Goal: Task Accomplishment & Management: Use online tool/utility

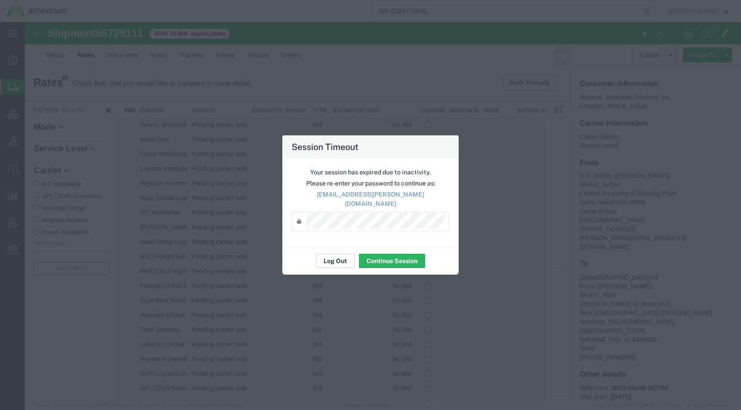
click at [328, 254] on button "Log Out" at bounding box center [335, 261] width 39 height 14
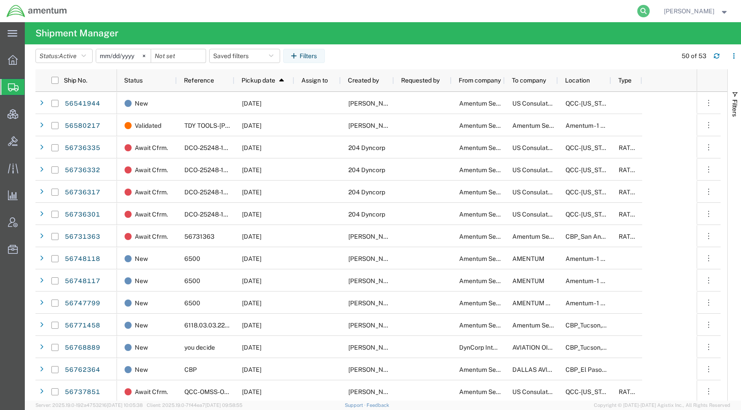
click at [650, 12] on icon at bounding box center [643, 11] width 12 height 12
paste input "56819001"
type input "56819001"
click at [650, 11] on icon at bounding box center [643, 11] width 12 height 12
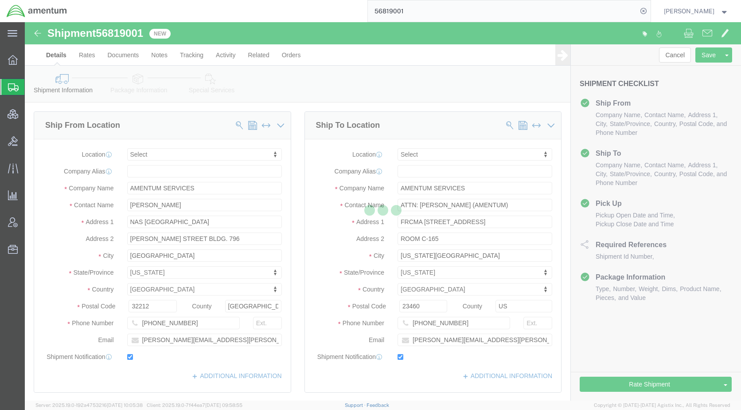
select select
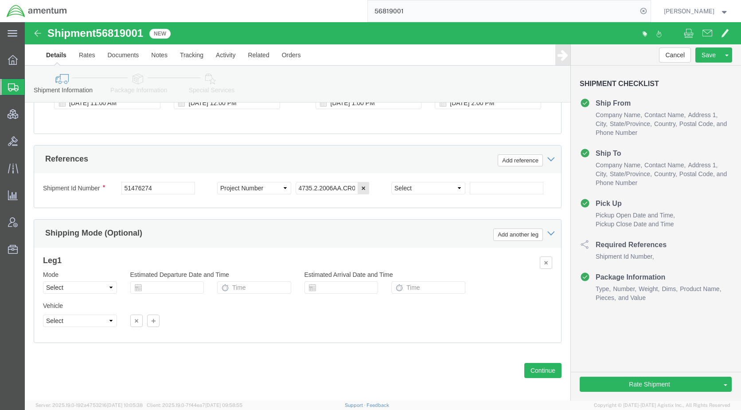
scroll to position [532, 0]
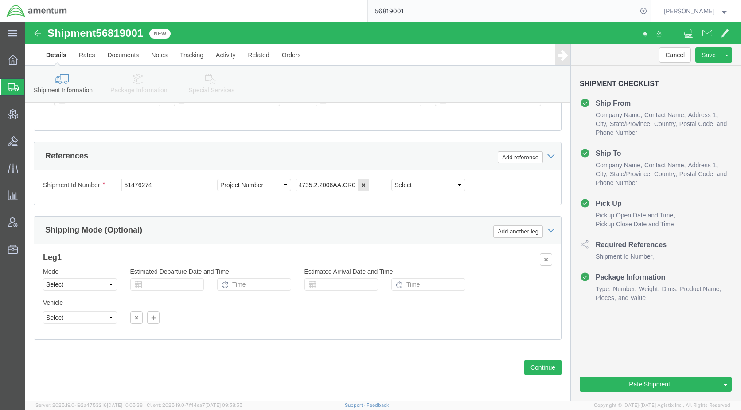
click icon
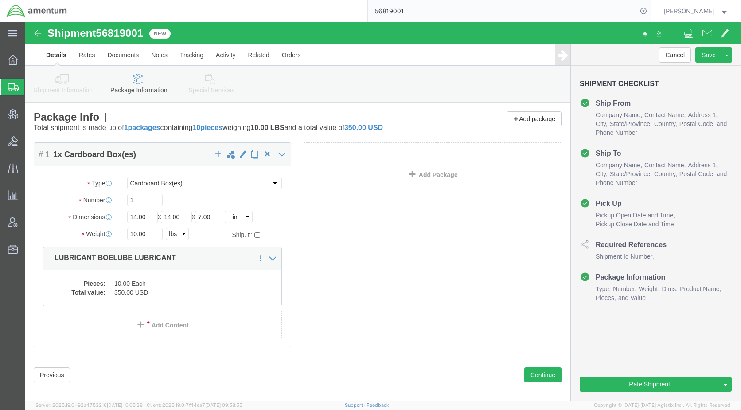
drag, startPoint x: 41, startPoint y: 56, endPoint x: 57, endPoint y: 61, distance: 17.1
click icon
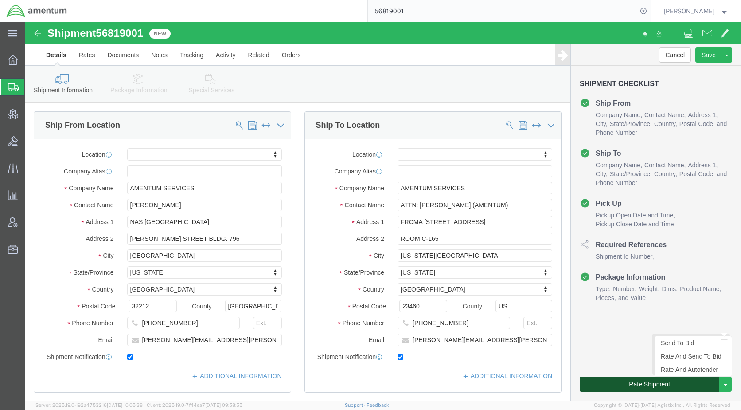
click button "Rate Shipment"
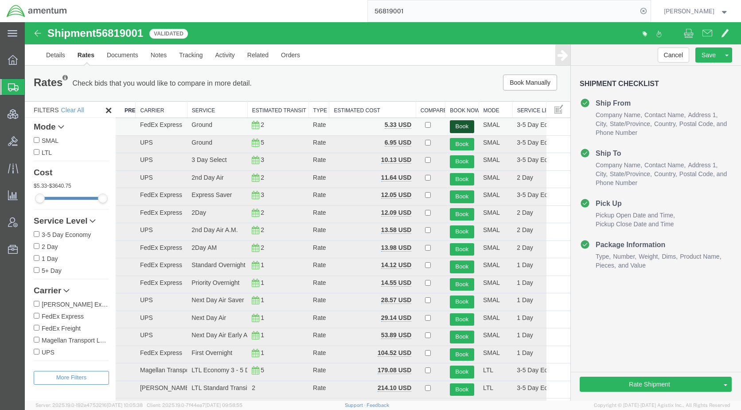
click at [462, 125] on button "Book" at bounding box center [462, 126] width 24 height 13
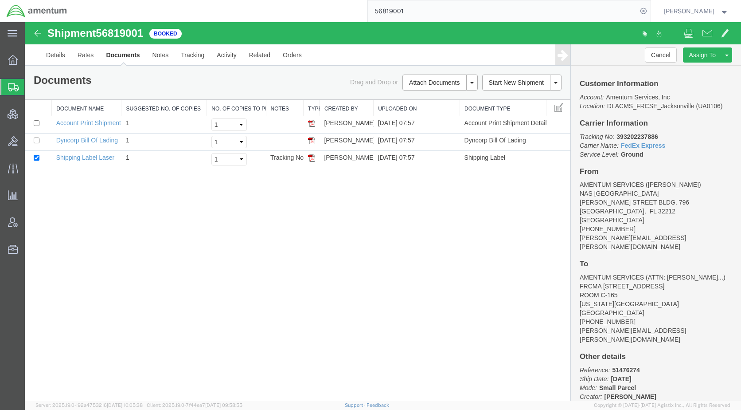
drag, startPoint x: 438, startPoint y: 113, endPoint x: 442, endPoint y: 118, distance: 6.6
click at [25, 22] on link "Email Documents" at bounding box center [25, 22] width 0 height 0
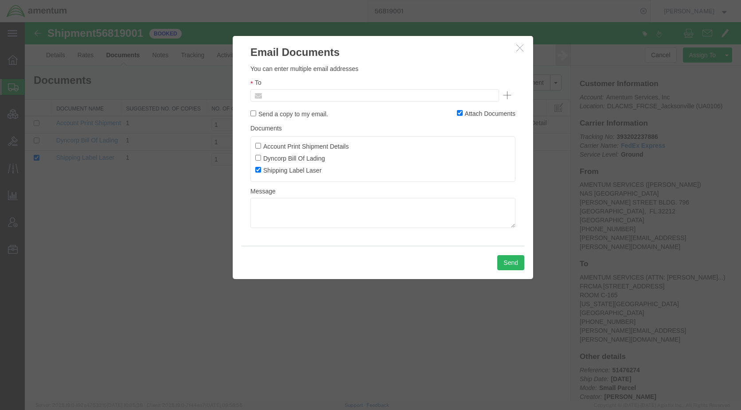
click at [303, 95] on input "text" at bounding box center [315, 96] width 104 height 12
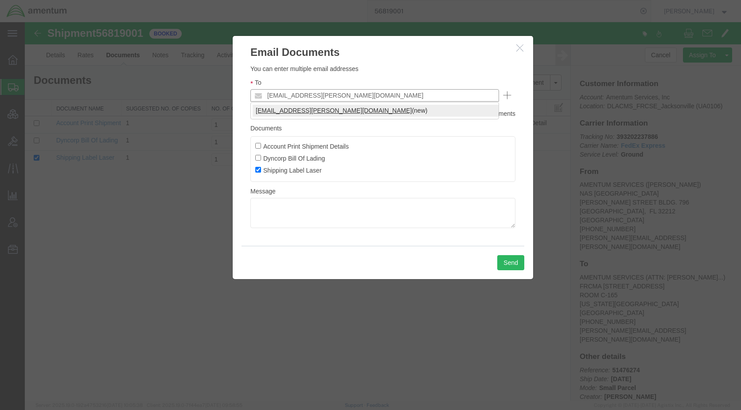
type input "[EMAIL_ADDRESS][PERSON_NAME][DOMAIN_NAME]"
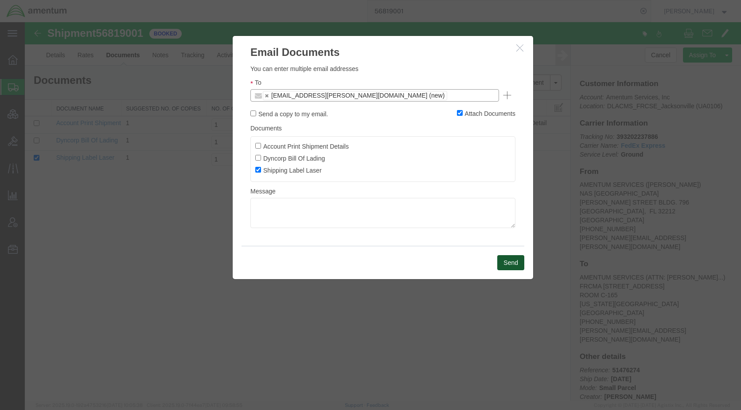
click at [512, 261] on button "Send" at bounding box center [510, 262] width 27 height 15
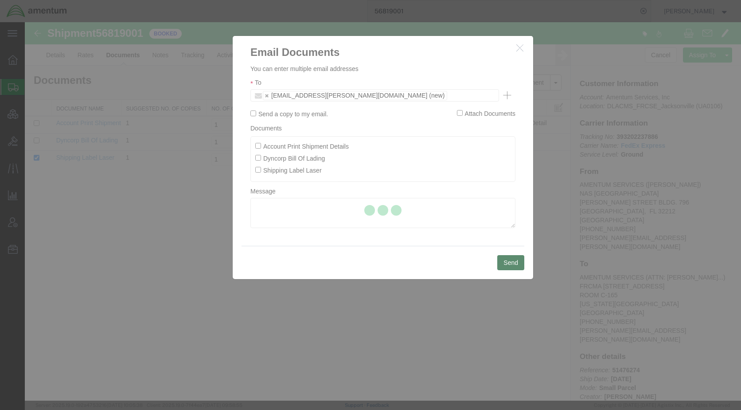
checkbox input "false"
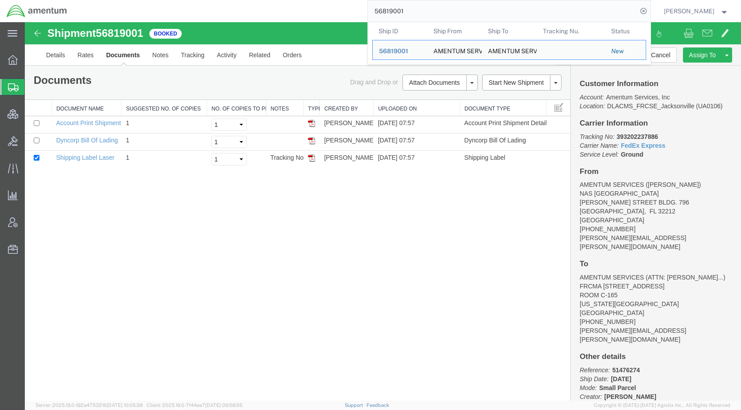
drag, startPoint x: 434, startPoint y: 13, endPoint x: 388, endPoint y: 13, distance: 46.1
click at [388, 13] on input "56819001" at bounding box center [503, 10] width 270 height 21
paste input "SR14-25241-1132"
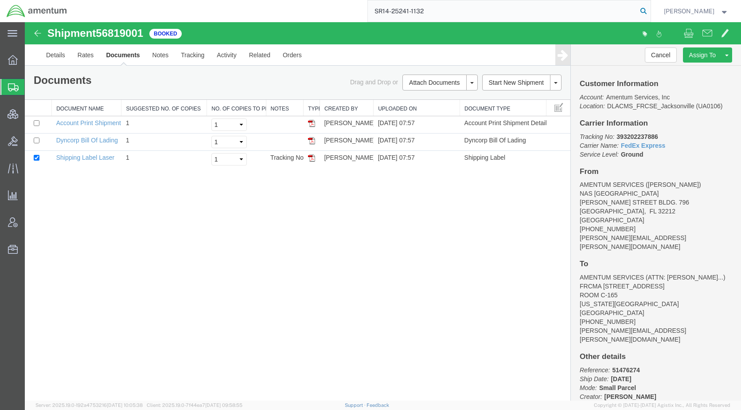
type input "SR14-25241-1132"
click at [650, 8] on icon at bounding box center [643, 11] width 12 height 12
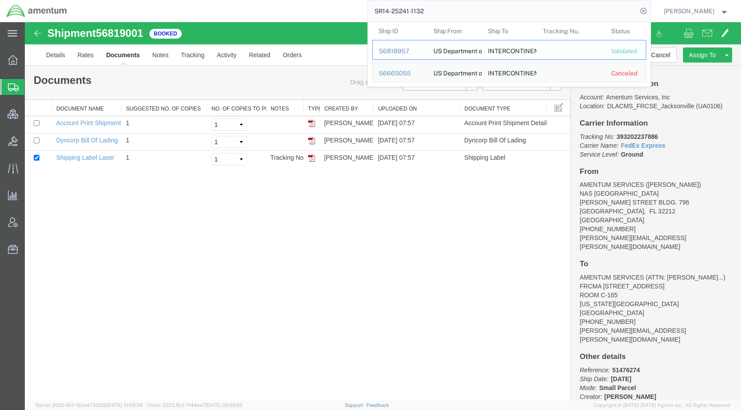
click at [400, 48] on div "56818957" at bounding box center [400, 51] width 42 height 9
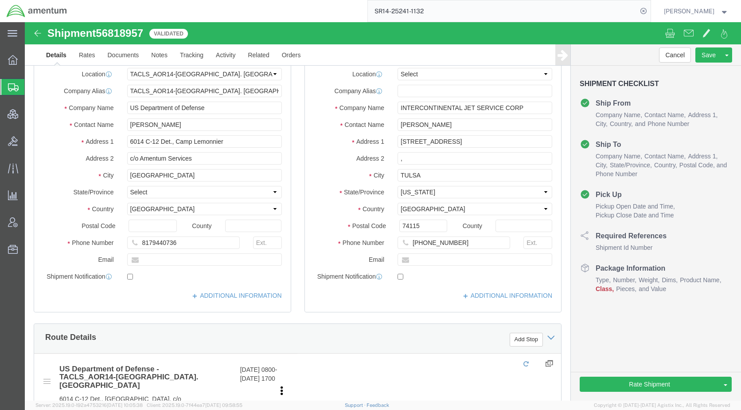
select select "42739"
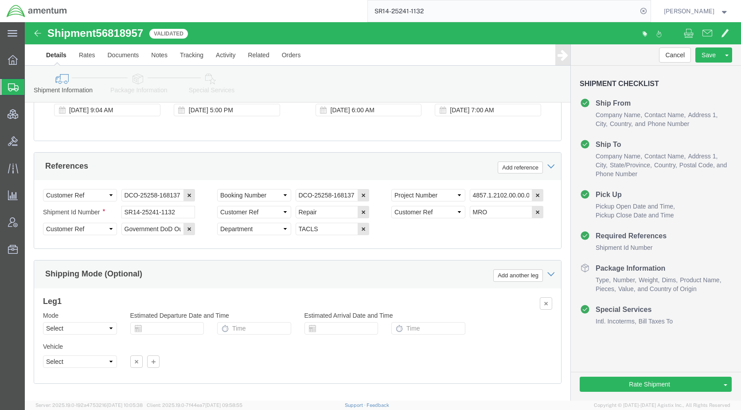
scroll to position [583, 0]
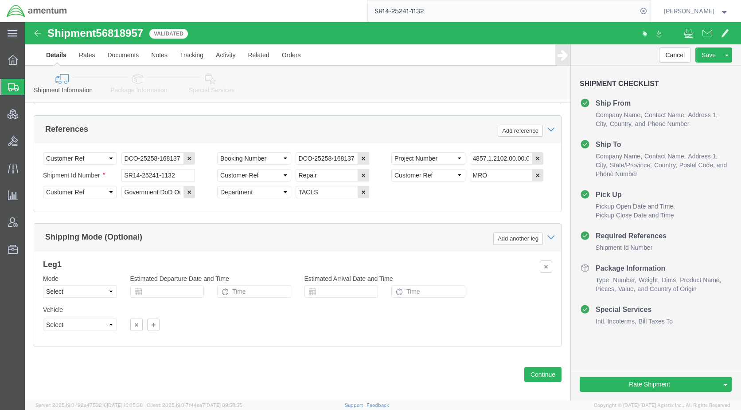
click icon
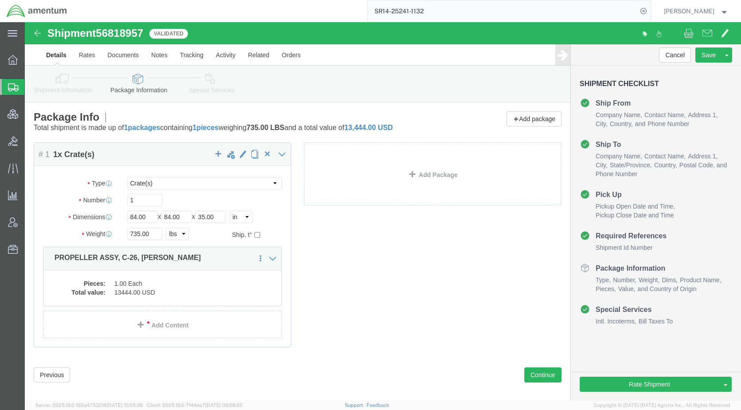
click icon
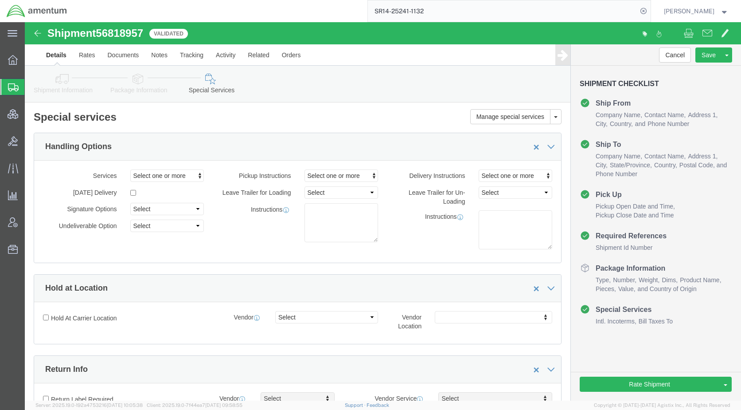
click icon
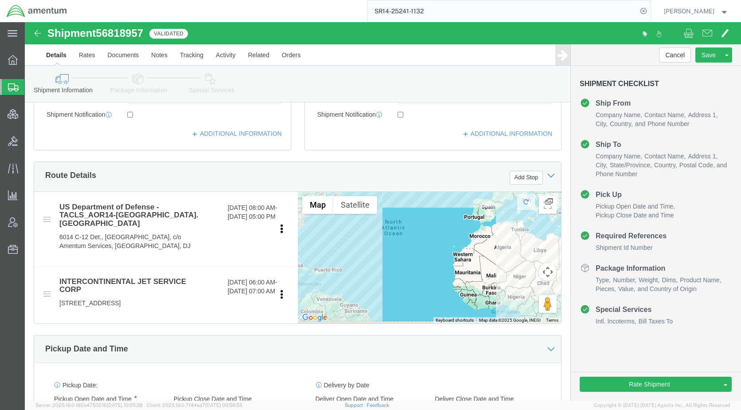
scroll to position [310, 0]
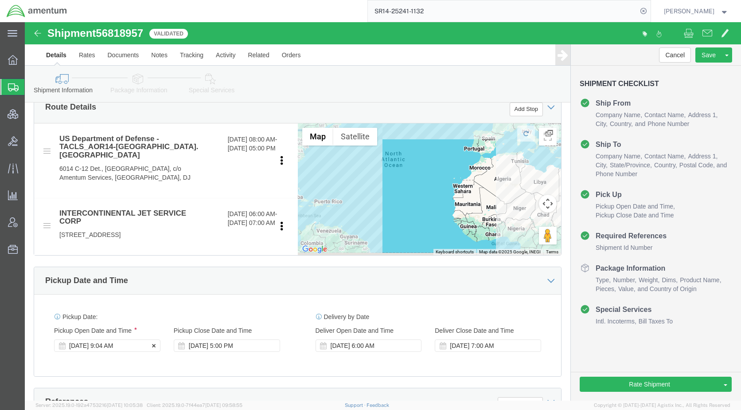
click div "Sep 15 2025 9:04 AM"
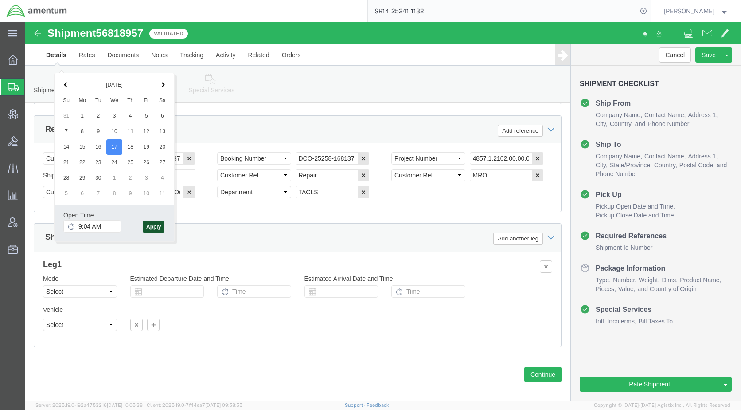
click button "Apply"
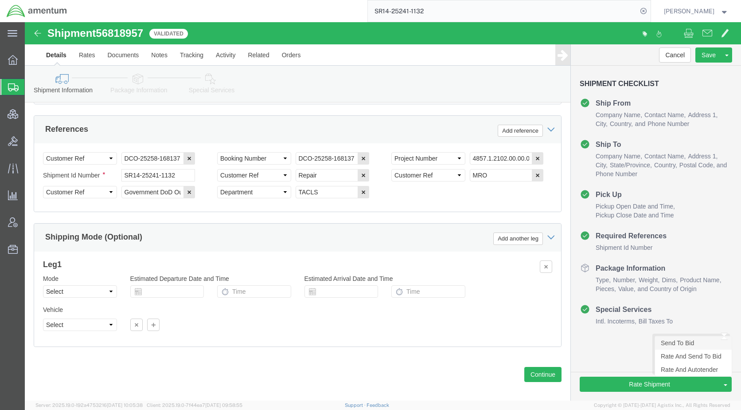
click link "Send To Bid"
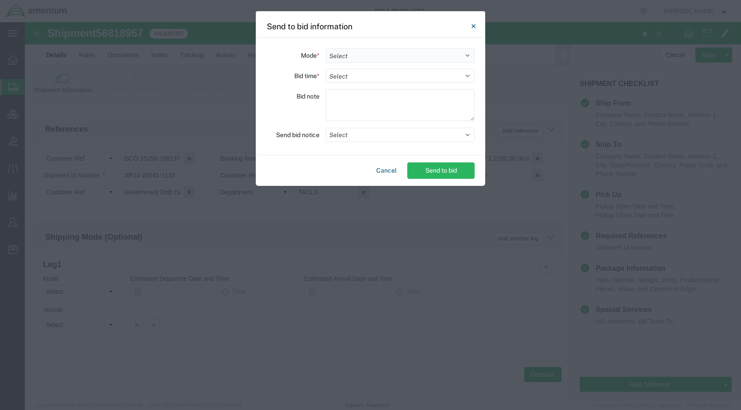
click at [359, 57] on select "Select Small Parcel Truckload Air Rail Less than Truckload Ocean Freight Multi-…" at bounding box center [400, 55] width 149 height 14
select select "AIR"
click at [326, 48] on select "Select Small Parcel Truckload Air Rail Less than Truckload Ocean Freight Multi-…" at bounding box center [400, 55] width 149 height 14
drag, startPoint x: 359, startPoint y: 78, endPoint x: 361, endPoint y: 84, distance: 5.8
click at [359, 78] on select "Select 30 Min (Rush) 1 Hour (Rush) 2 Hours (Rush) 4 Hours (Rush) 8 Hours (Rush)…" at bounding box center [400, 76] width 149 height 14
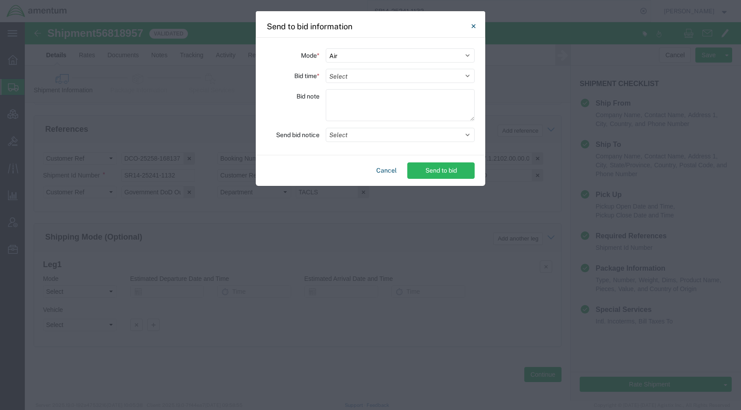
select select "24"
click at [326, 69] on select "Select 30 Min (Rush) 1 Hour (Rush) 2 Hours (Rush) 4 Hours (Rush) 8 Hours (Rush)…" at bounding box center [400, 76] width 149 height 14
click at [357, 136] on button "Select" at bounding box center [400, 135] width 149 height 14
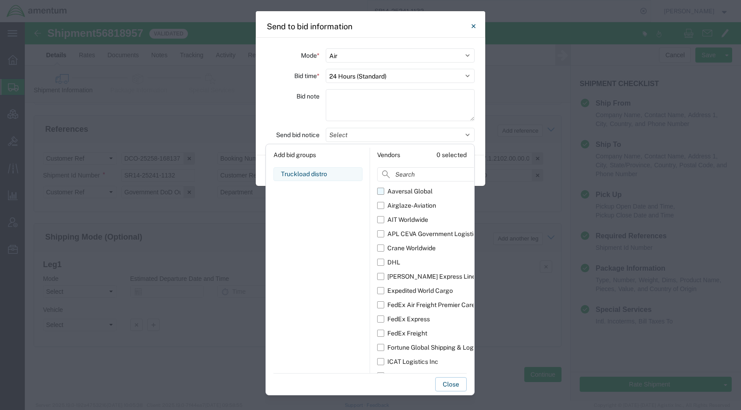
click at [399, 192] on div "Aaversal Global" at bounding box center [409, 191] width 45 height 9
click at [0, 0] on input "Aaversal Global" at bounding box center [0, 0] width 0 height 0
drag, startPoint x: 405, startPoint y: 203, endPoint x: 411, endPoint y: 215, distance: 13.5
click at [405, 203] on div "Airglaze-Aviation" at bounding box center [411, 205] width 49 height 9
click at [0, 0] on input "Airglaze-Aviation" at bounding box center [0, 0] width 0 height 0
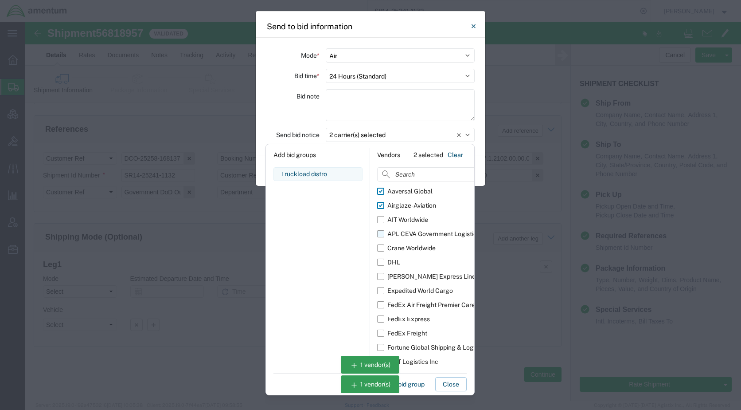
drag, startPoint x: 411, startPoint y: 215, endPoint x: 413, endPoint y: 228, distance: 13.5
click at [411, 216] on div "AIT Worldwide" at bounding box center [407, 219] width 41 height 9
click at [0, 0] on input "AIT Worldwide" at bounding box center [0, 0] width 0 height 0
click at [414, 236] on div "APL CEVA Government Logistics" at bounding box center [433, 233] width 93 height 9
click at [0, 0] on input "APL CEVA Government Logistics" at bounding box center [0, 0] width 0 height 0
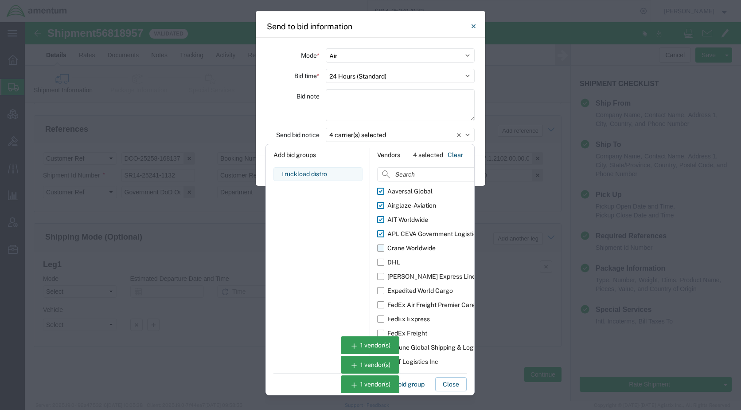
click at [414, 250] on div "Crane Worldwide" at bounding box center [411, 247] width 48 height 9
click at [0, 0] on input "Crane Worldwide" at bounding box center [0, 0] width 0 height 0
click at [420, 290] on div "Expedited World Cargo" at bounding box center [420, 290] width 66 height 9
click at [0, 0] on input "Expedited World Cargo" at bounding box center [0, 0] width 0 height 0
click at [418, 347] on div "Fortune Global Shipping & Logistics Limited" at bounding box center [448, 347] width 123 height 9
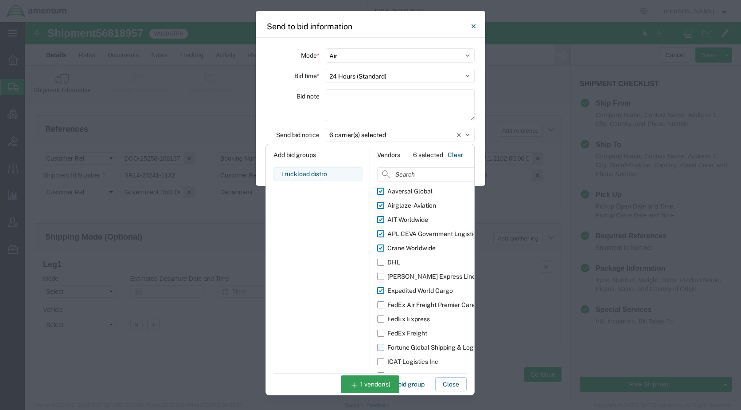
click at [0, 0] on input "Fortune Global Shipping & Logistics Limited" at bounding box center [0, 0] width 0 height 0
click at [418, 359] on div "ICAT Logistics Inc" at bounding box center [412, 361] width 51 height 9
click at [0, 0] on input "ICAT Logistics Inc" at bounding box center [0, 0] width 0 height 0
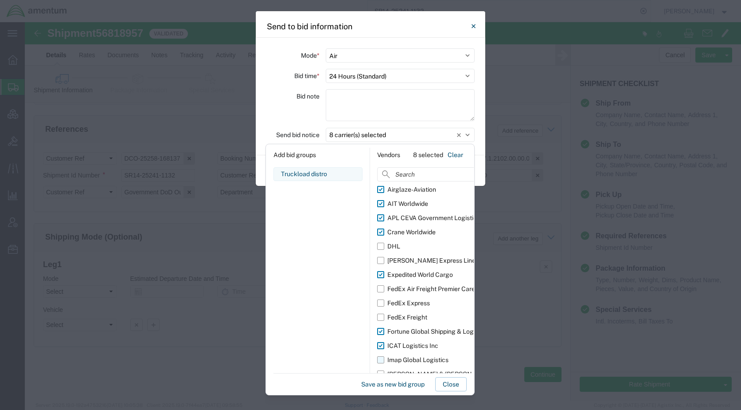
click at [436, 362] on div "Imap Global Logistics" at bounding box center [417, 359] width 61 height 9
click at [0, 0] on input "Imap Global Logistics" at bounding box center [0, 0] width 0 height 0
click at [414, 369] on div "[PERSON_NAME] & [PERSON_NAME]" at bounding box center [441, 373] width 108 height 9
click at [0, 0] on input "[PERSON_NAME] & [PERSON_NAME]" at bounding box center [0, 0] width 0 height 0
click at [415, 177] on input at bounding box center [443, 174] width 133 height 14
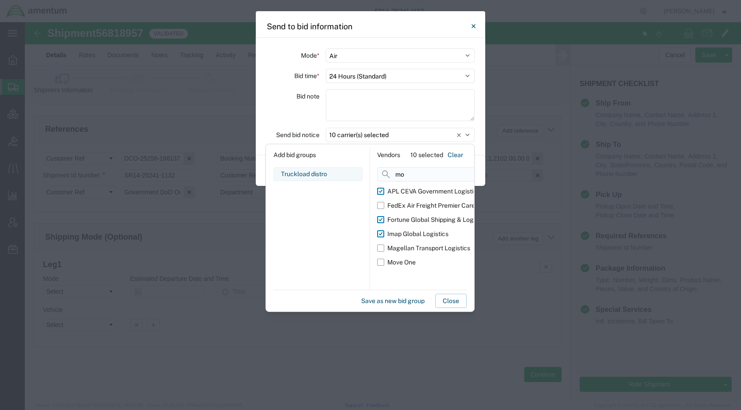
scroll to position [0, 0]
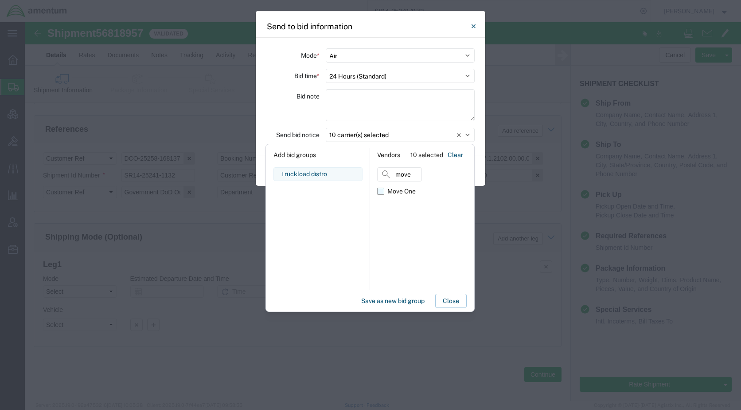
click at [409, 189] on div "Move One" at bounding box center [401, 191] width 28 height 9
click at [0, 0] on input "Move One" at bounding box center [0, 0] width 0 height 0
drag, startPoint x: 415, startPoint y: 173, endPoint x: 387, endPoint y: 175, distance: 28.0
click at [387, 175] on input "move" at bounding box center [399, 174] width 45 height 14
click at [398, 194] on div "Total Quality Logistics" at bounding box center [418, 191] width 63 height 9
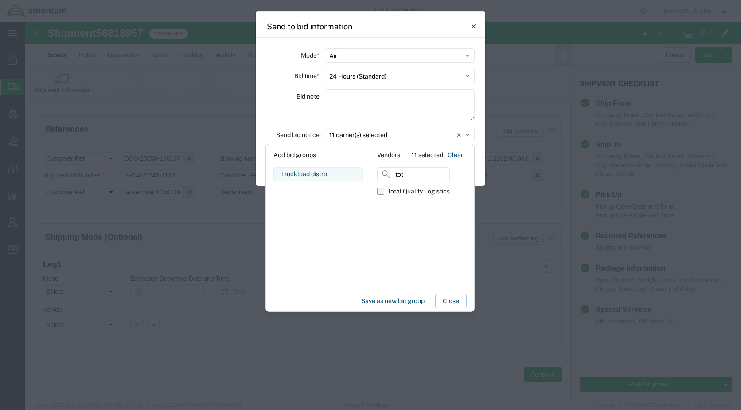
click at [0, 0] on input "Total Quality Logistics" at bounding box center [0, 0] width 0 height 0
click at [409, 172] on input "tot" at bounding box center [413, 174] width 73 height 14
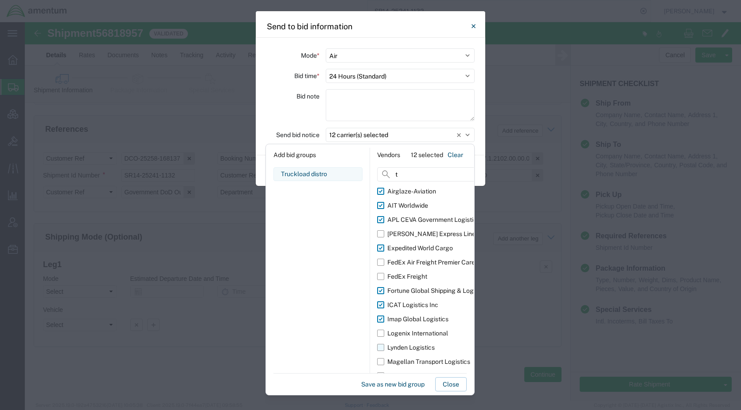
type input "t"
click at [405, 345] on div "Lynden Logistics" at bounding box center [410, 347] width 47 height 9
click at [0, 0] on input "Lynden Logistics" at bounding box center [0, 0] width 0 height 0
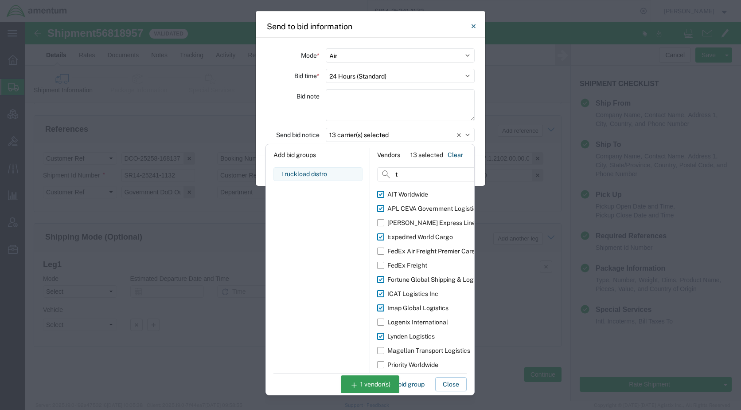
scroll to position [16, 0]
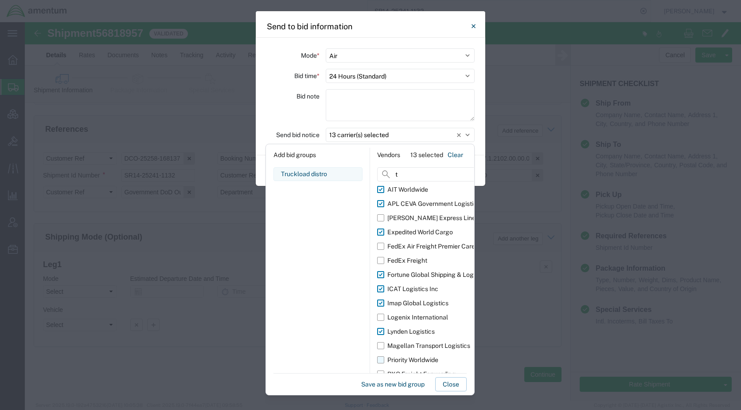
click at [421, 361] on div "Priority Worldwide" at bounding box center [412, 359] width 51 height 9
click at [0, 0] on input "Priority Worldwide" at bounding box center [0, 0] width 0 height 0
click at [407, 174] on input "t" at bounding box center [443, 174] width 133 height 14
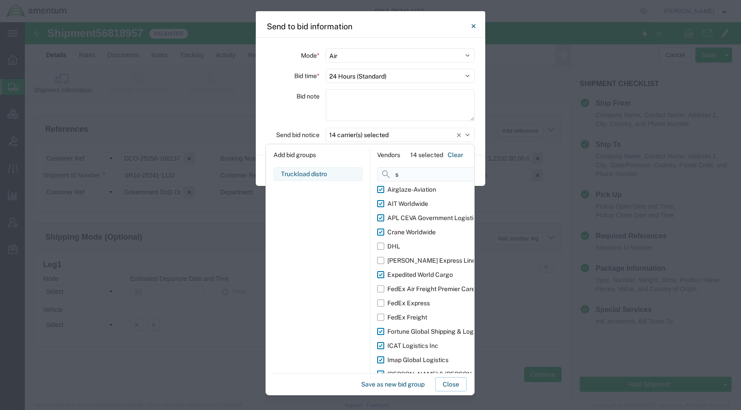
scroll to position [0, 0]
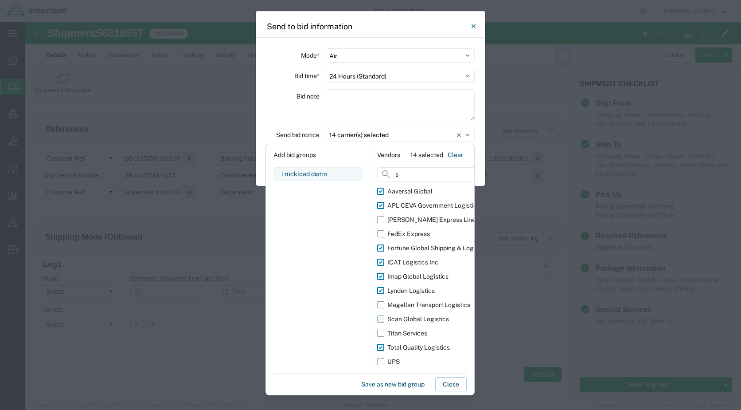
type input "s"
click at [419, 321] on div "Scan Global Logistics" at bounding box center [418, 318] width 62 height 9
click at [0, 0] on input "Scan Global Logistics" at bounding box center [0, 0] width 0 height 0
click at [417, 331] on div "Titan Services" at bounding box center [407, 332] width 40 height 9
click at [0, 0] on input "Titan Services" at bounding box center [0, 0] width 0 height 0
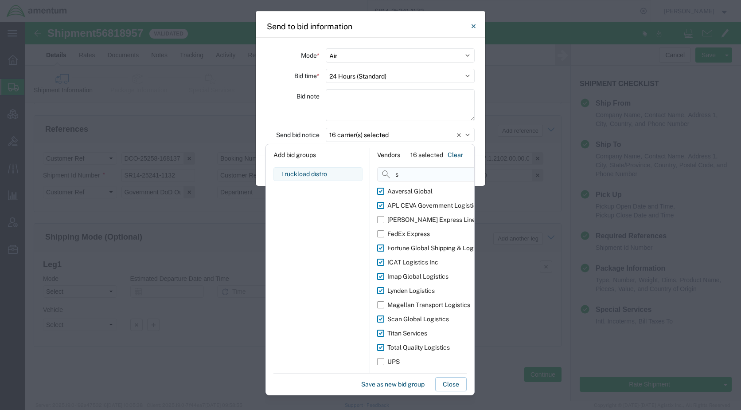
click at [408, 174] on input "s" at bounding box center [443, 174] width 133 height 14
click at [406, 383] on button "Save as new bid group" at bounding box center [393, 384] width 70 height 14
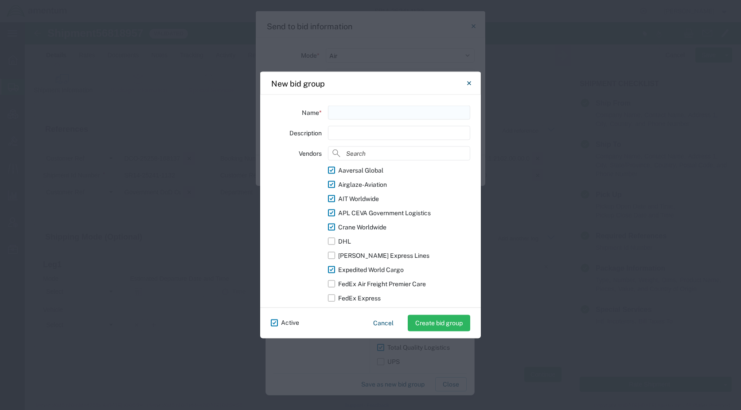
click at [361, 115] on input "text" at bounding box center [399, 113] width 142 height 14
type input "Air distro"
click at [425, 322] on button "Create bid group" at bounding box center [439, 323] width 63 height 16
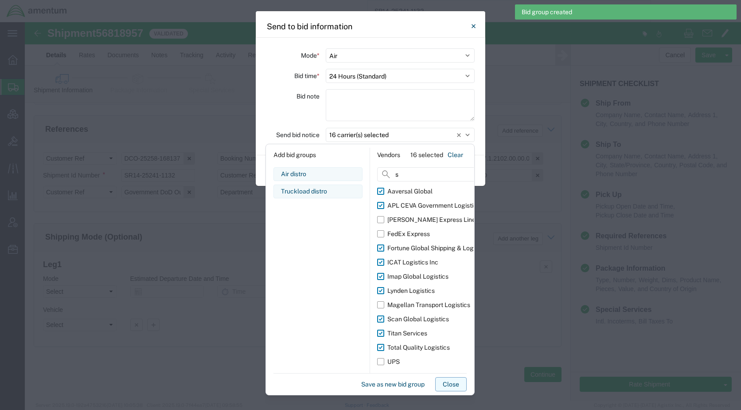
click at [458, 381] on button "Close" at bounding box center [450, 384] width 31 height 14
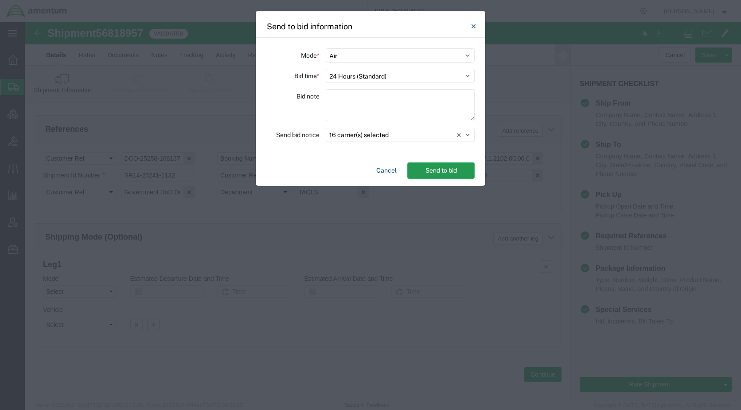
click at [453, 168] on button "Send to bid" at bounding box center [440, 170] width 67 height 16
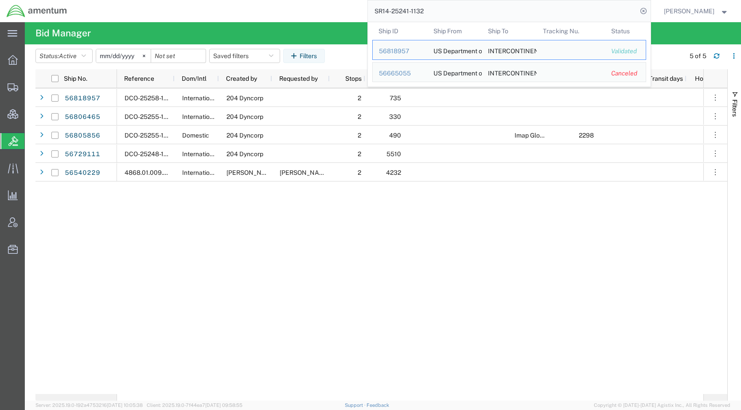
drag, startPoint x: 471, startPoint y: 6, endPoint x: 391, endPoint y: 7, distance: 79.8
click at [391, 7] on input "SR14-25241-1132" at bounding box center [503, 10] width 270 height 21
paste input "56818739"
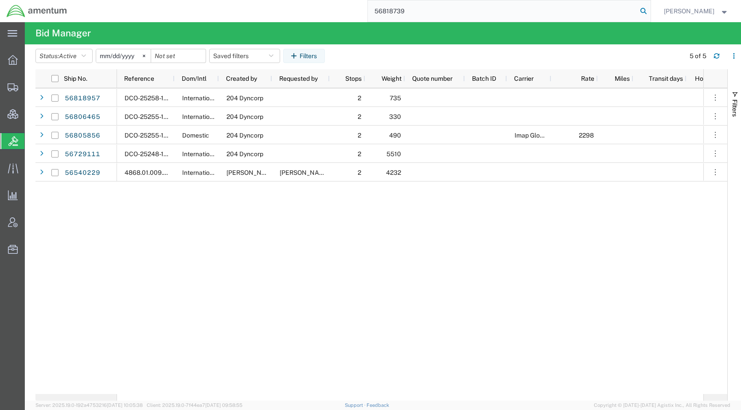
type input "56818739"
click at [650, 10] on icon at bounding box center [643, 11] width 12 height 12
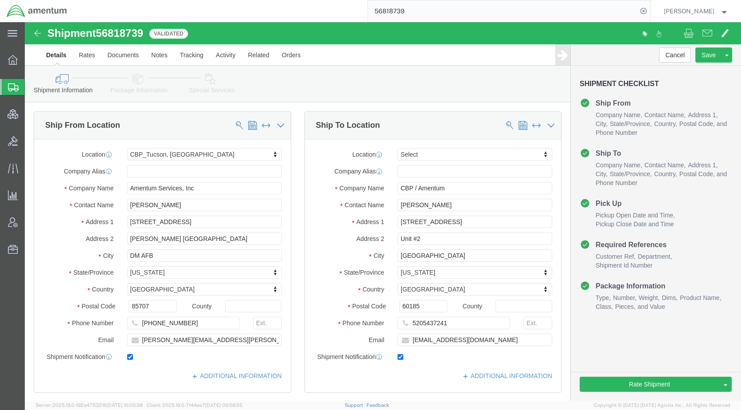
select select "49949"
select select
click link "Notes"
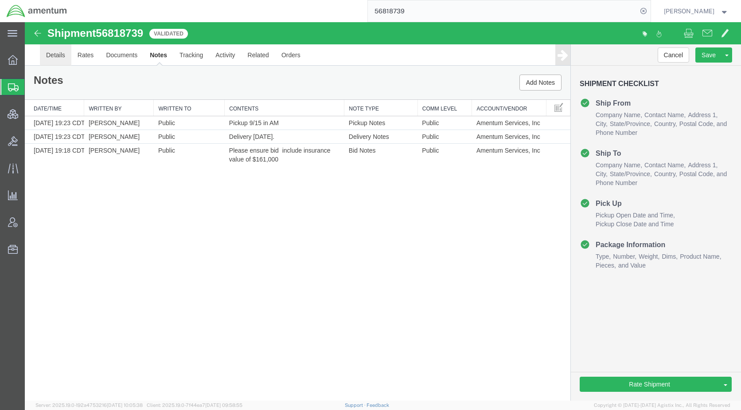
click at [57, 53] on link "Details" at bounding box center [55, 54] width 31 height 21
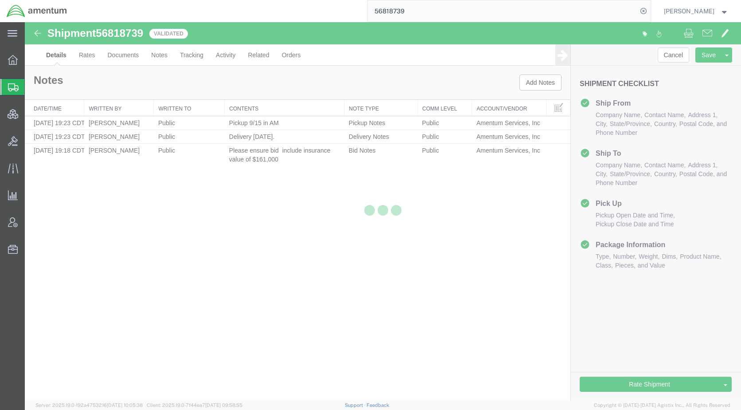
select select "49949"
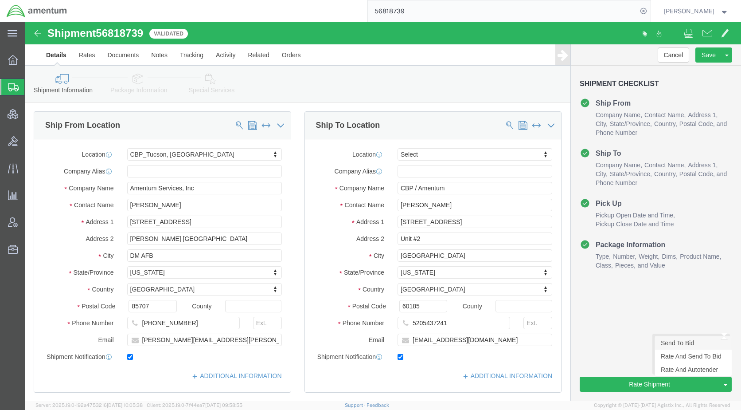
click link "Send To Bid"
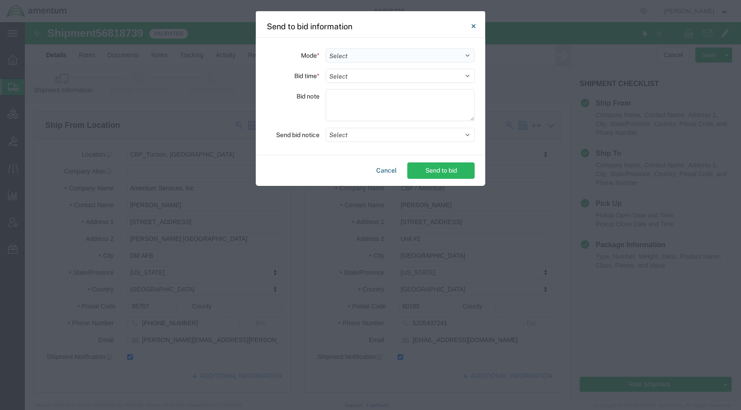
click at [347, 55] on select "Select Small Parcel Truckload Air Rail Less than Truckload Ocean Freight Multi-…" at bounding box center [400, 55] width 149 height 14
select select "TL"
click at [326, 48] on select "Select Small Parcel Truckload Air Rail Less than Truckload Ocean Freight Multi-…" at bounding box center [400, 55] width 149 height 14
click at [359, 78] on select "Select 30 Min (Rush) 1 Hour (Rush) 2 Hours (Rush) 4 Hours (Rush) 8 Hours (Rush)…" at bounding box center [400, 76] width 149 height 14
select select "1"
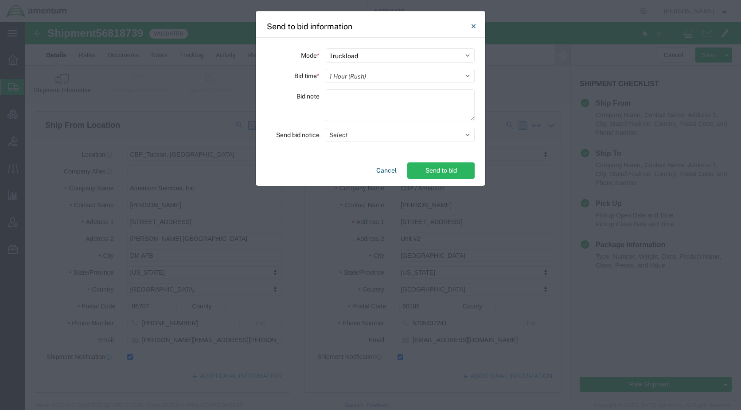
click at [326, 69] on select "Select 30 Min (Rush) 1 Hour (Rush) 2 Hours (Rush) 4 Hours (Rush) 8 Hours (Rush)…" at bounding box center [400, 76] width 149 height 14
click at [348, 132] on button "Select" at bounding box center [400, 135] width 149 height 14
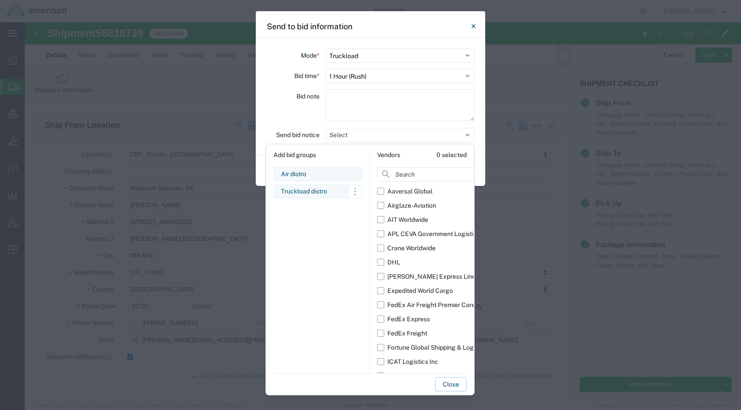
click at [318, 194] on div "Truckload distro" at bounding box center [318, 191] width 74 height 9
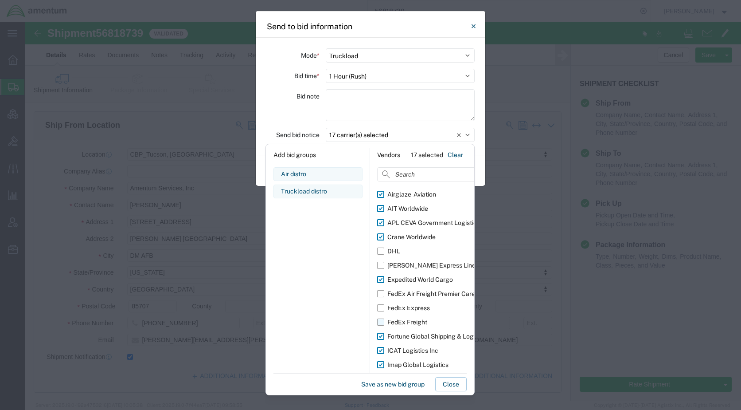
scroll to position [16, 0]
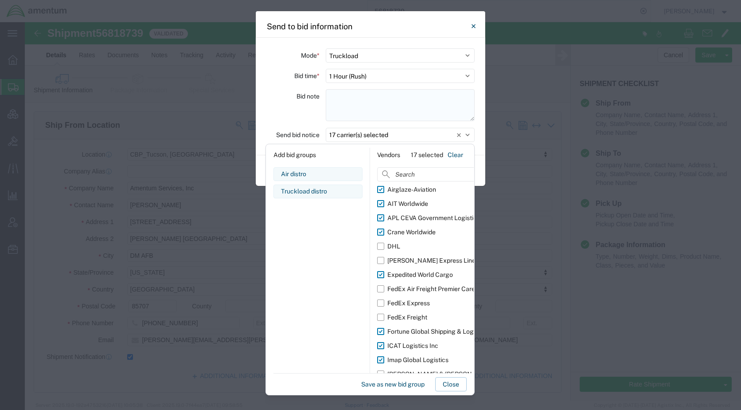
click at [371, 107] on textarea at bounding box center [400, 105] width 149 height 32
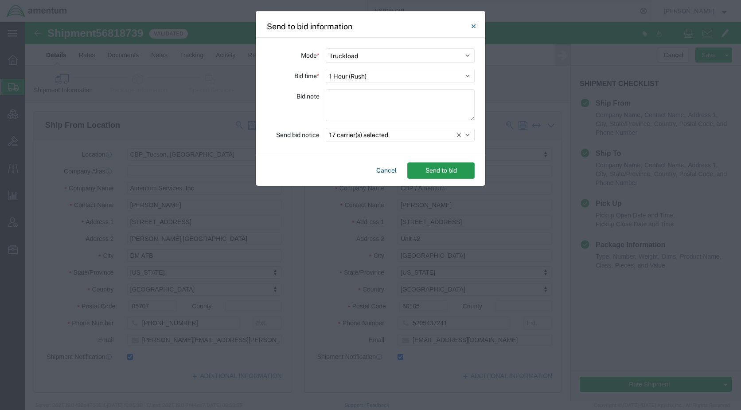
click at [442, 168] on button "Send to bid" at bounding box center [440, 170] width 67 height 16
